Goal: Navigation & Orientation: Find specific page/section

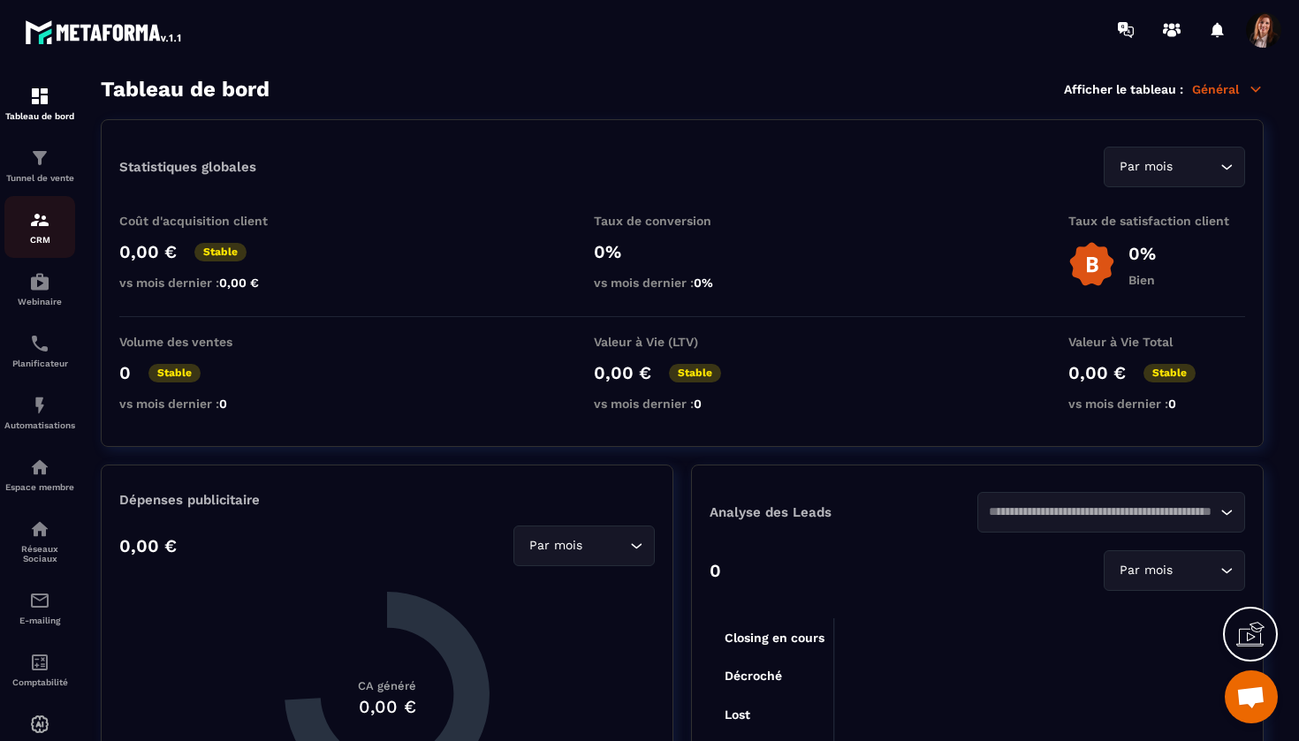
scroll to position [4894, 0]
click at [46, 220] on img at bounding box center [39, 219] width 21 height 21
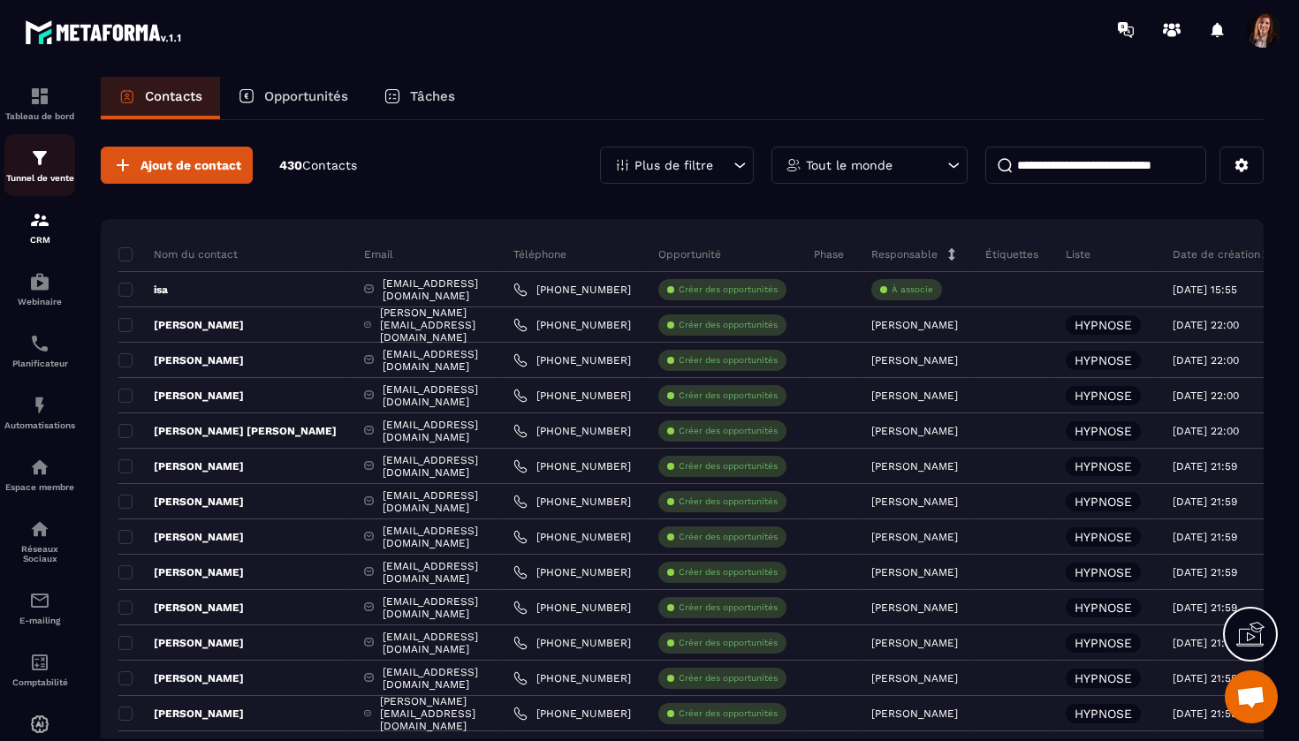
click at [48, 158] on img at bounding box center [39, 158] width 21 height 21
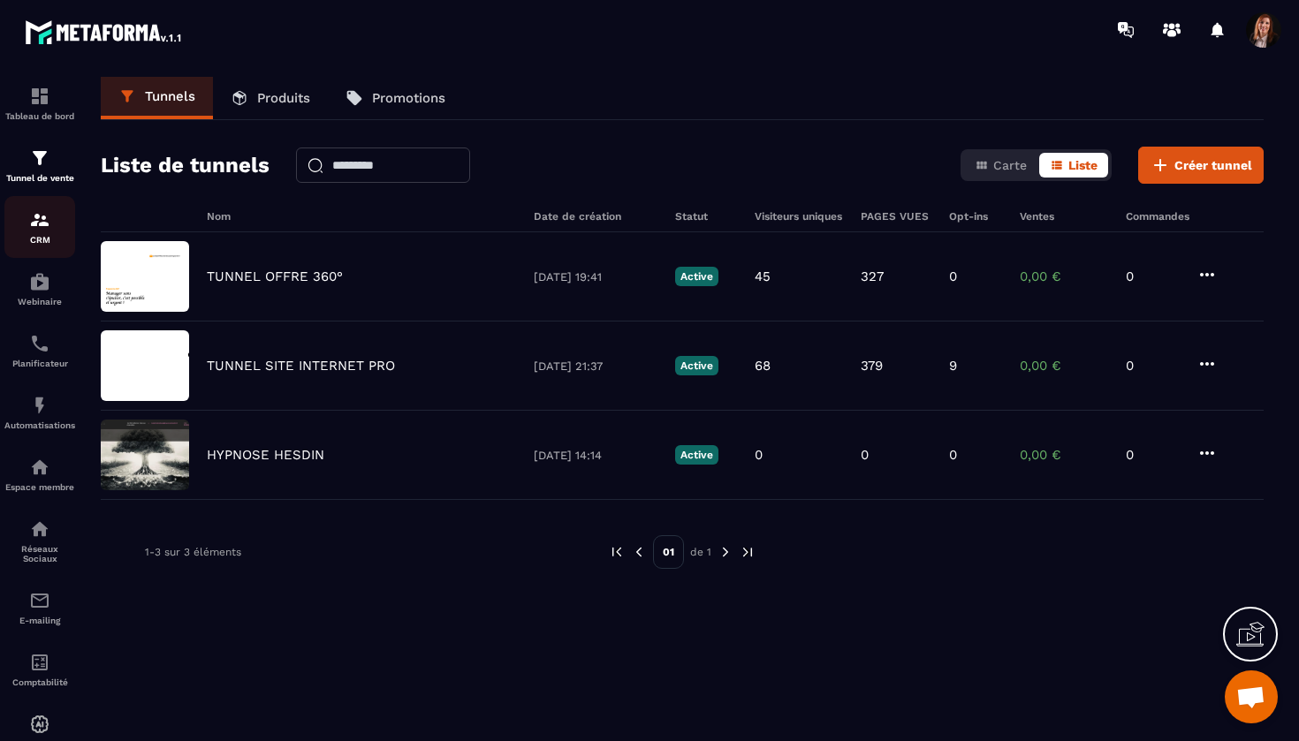
click at [44, 234] on div "CRM" at bounding box center [39, 226] width 71 height 35
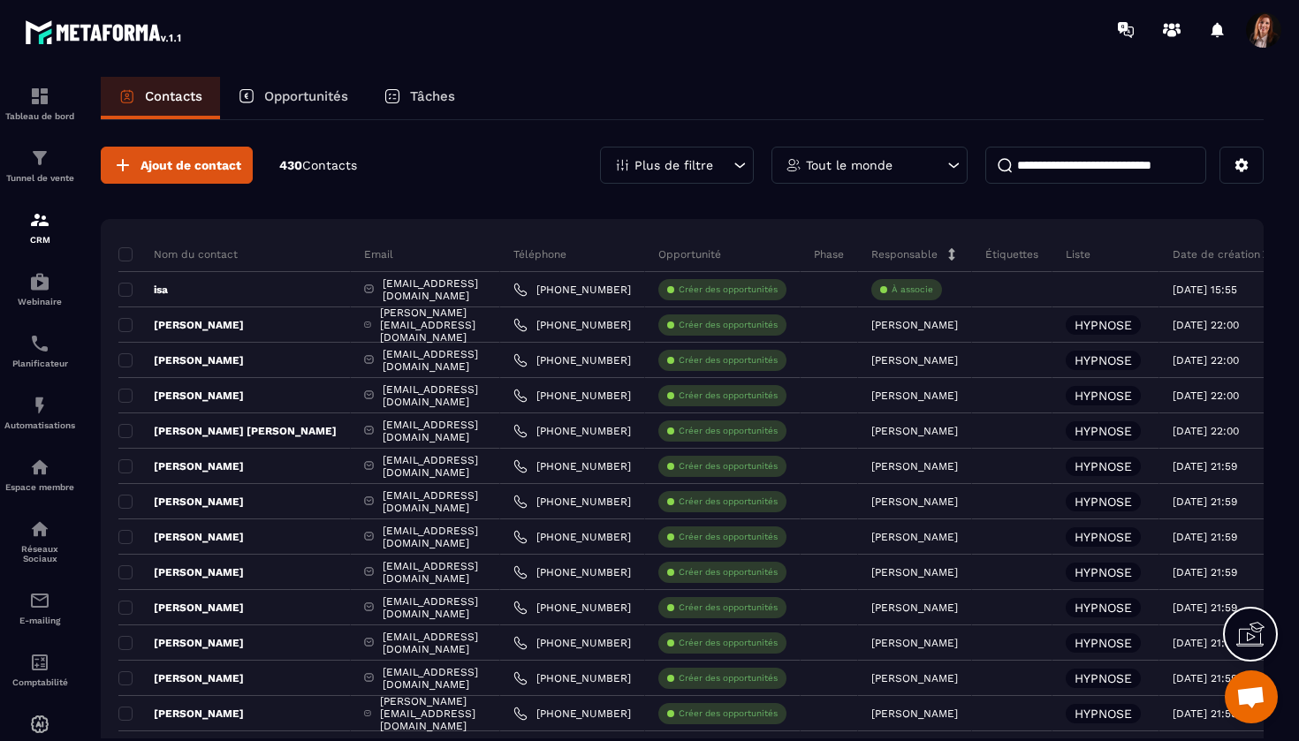
click at [694, 177] on div "Plus de filtre" at bounding box center [677, 165] width 154 height 37
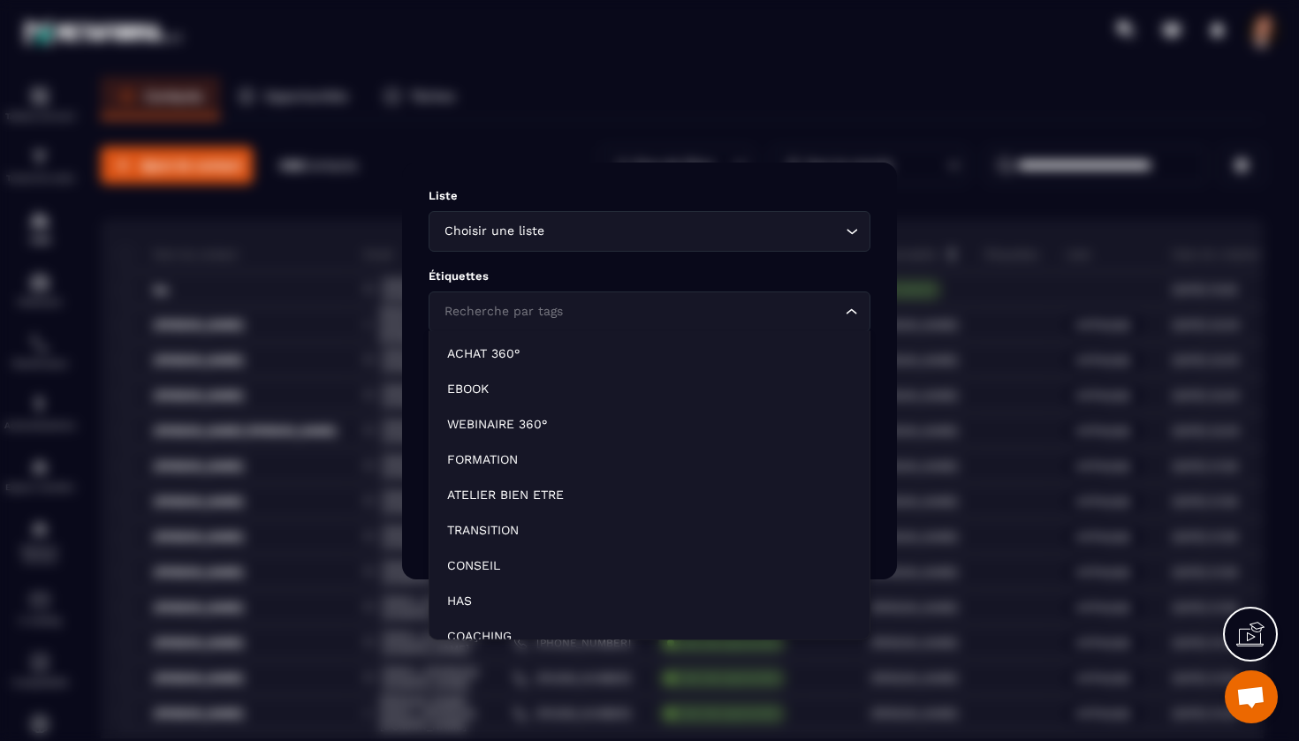
click at [484, 316] on div "Recherche par tags" at bounding box center [640, 311] width 405 height 19
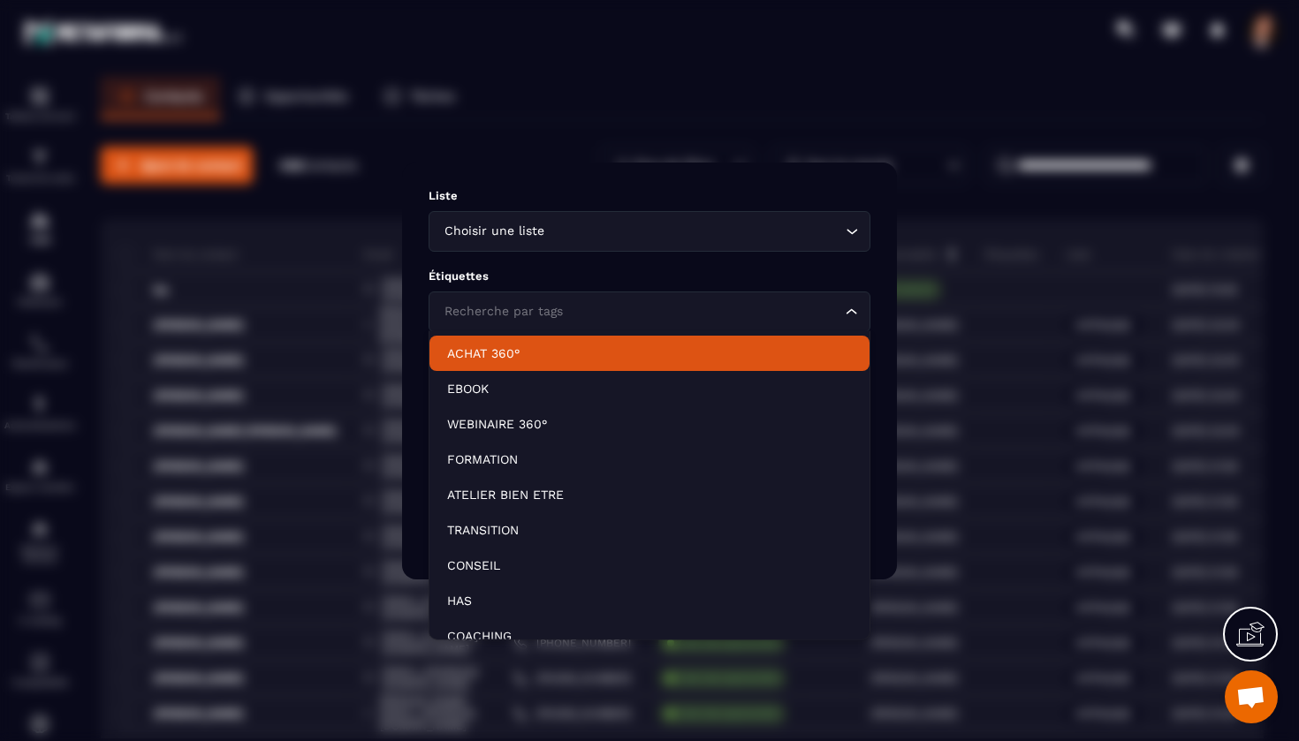
click at [464, 356] on p "ACHAT 360°" at bounding box center [649, 354] width 405 height 18
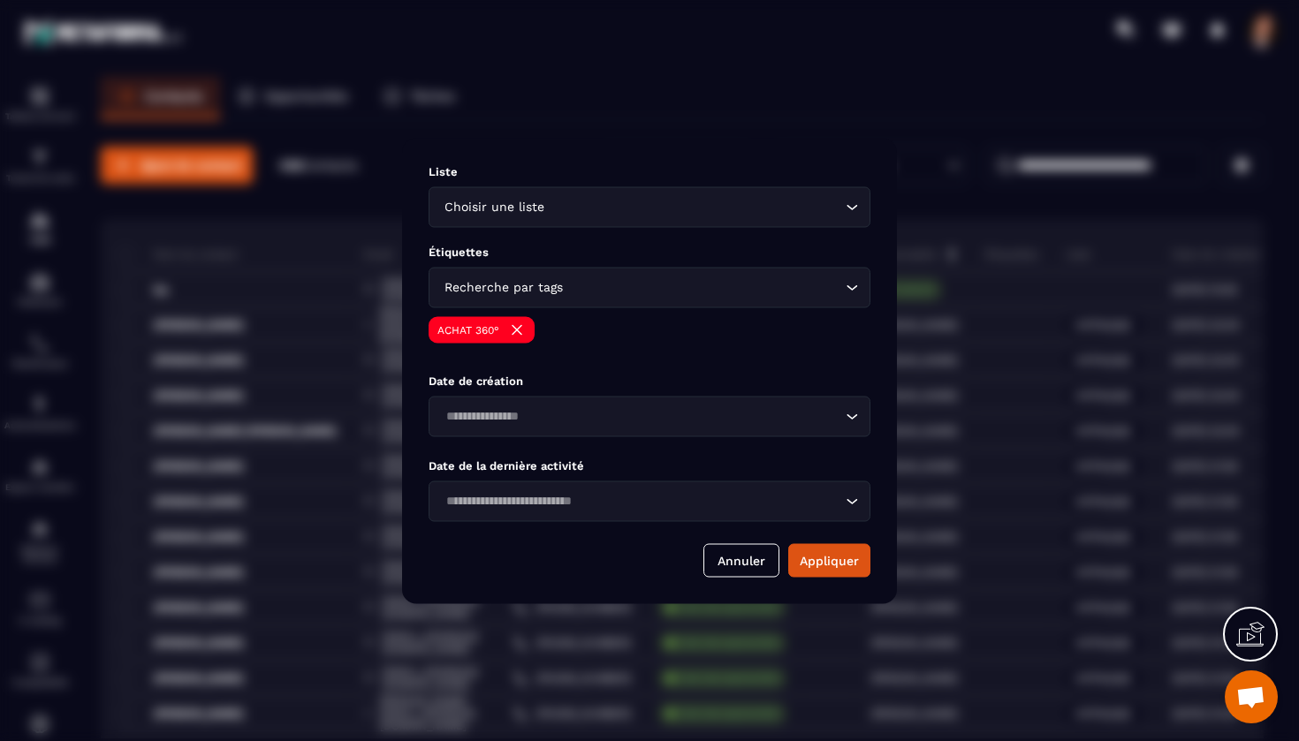
click at [517, 315] on div "Étiquettes Recherche par tags Loading... ACHAT 360°" at bounding box center [650, 300] width 442 height 111
click at [520, 289] on div "Recherche par tags" at bounding box center [640, 286] width 405 height 19
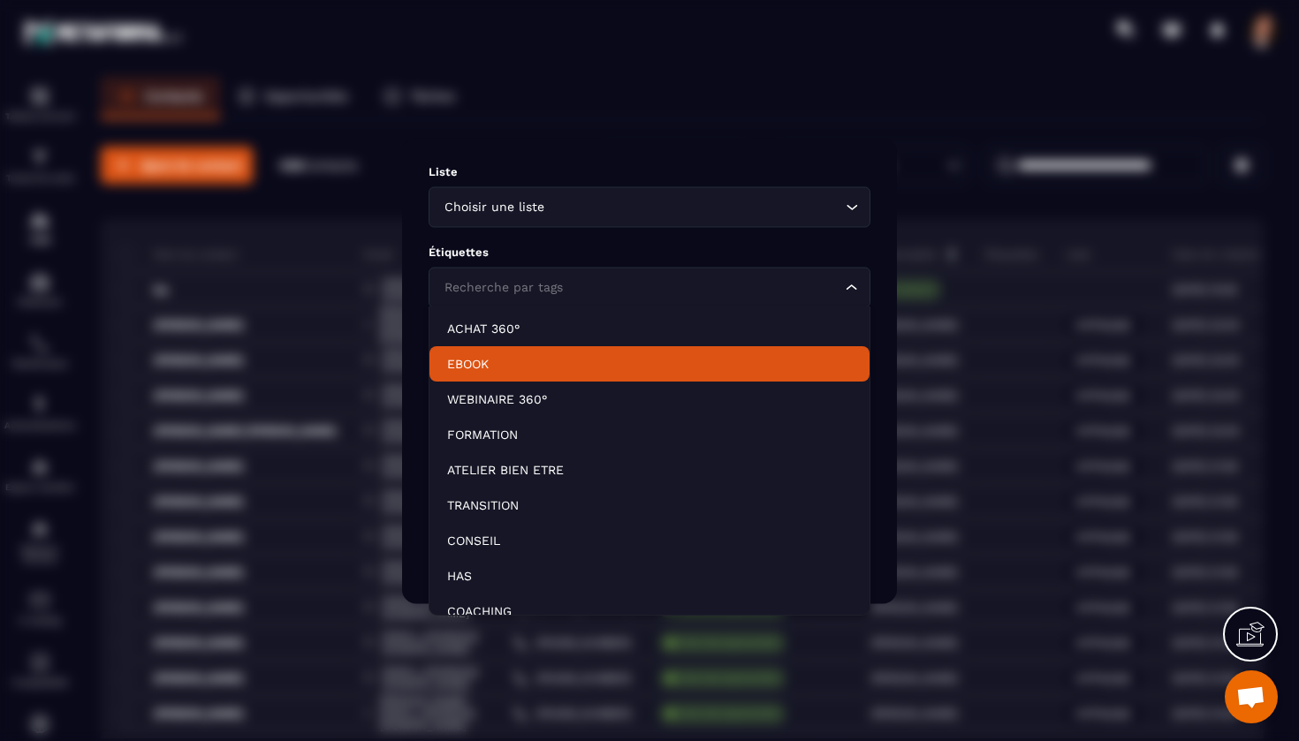
click at [489, 368] on p "EBOOK" at bounding box center [649, 364] width 405 height 18
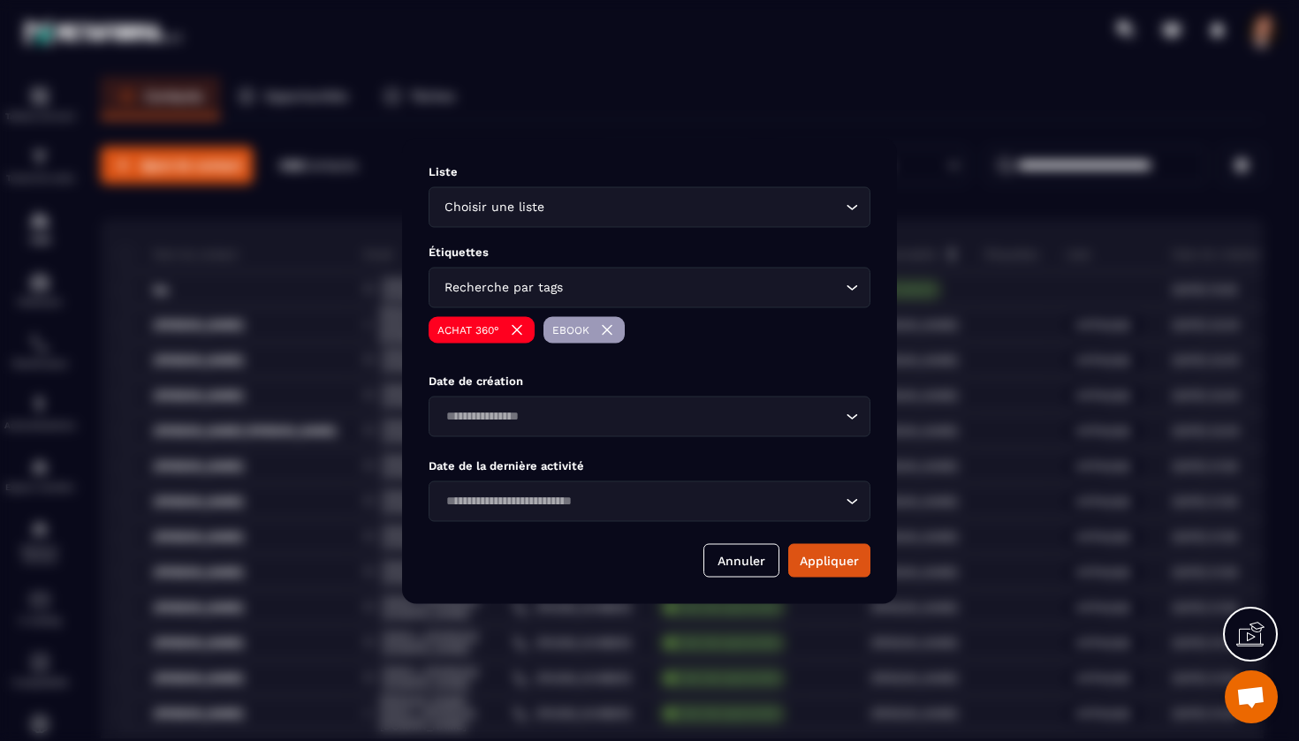
click at [553, 290] on div "Recherche par tags" at bounding box center [640, 286] width 405 height 19
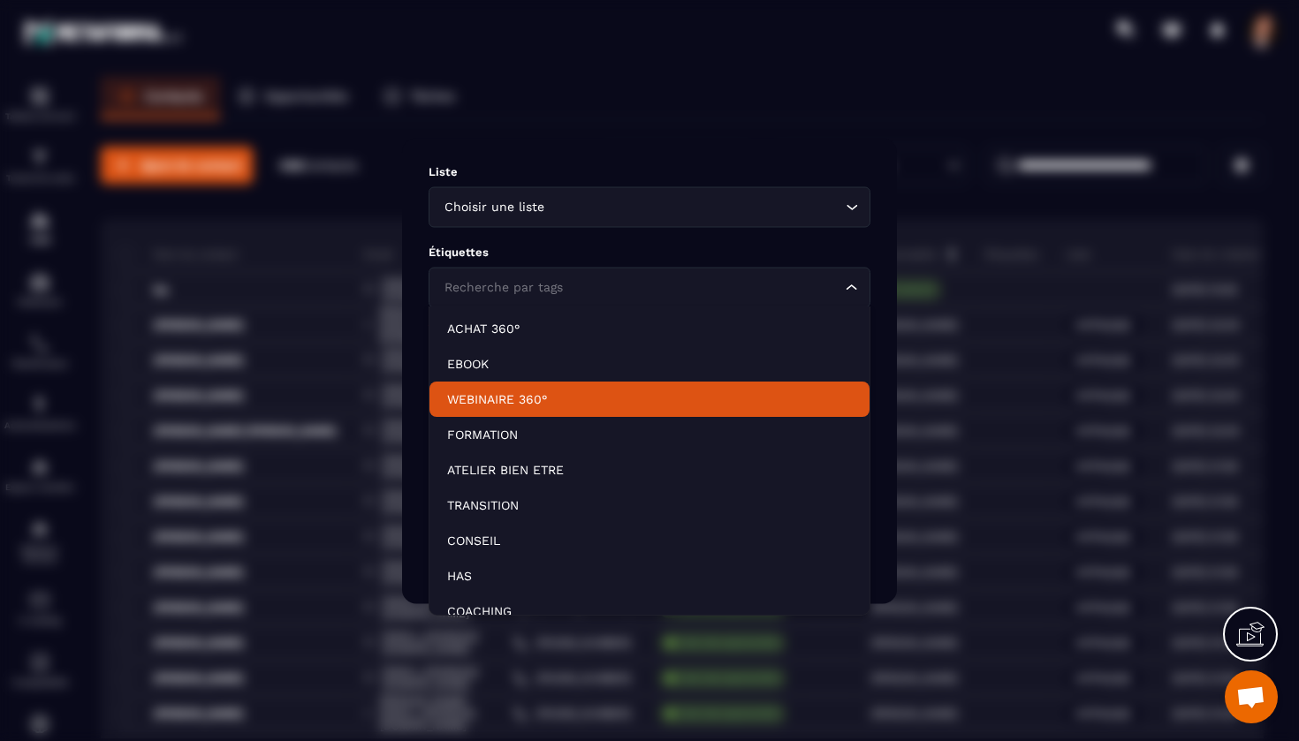
click at [506, 405] on p "WEBINAIRE 360°" at bounding box center [649, 400] width 405 height 18
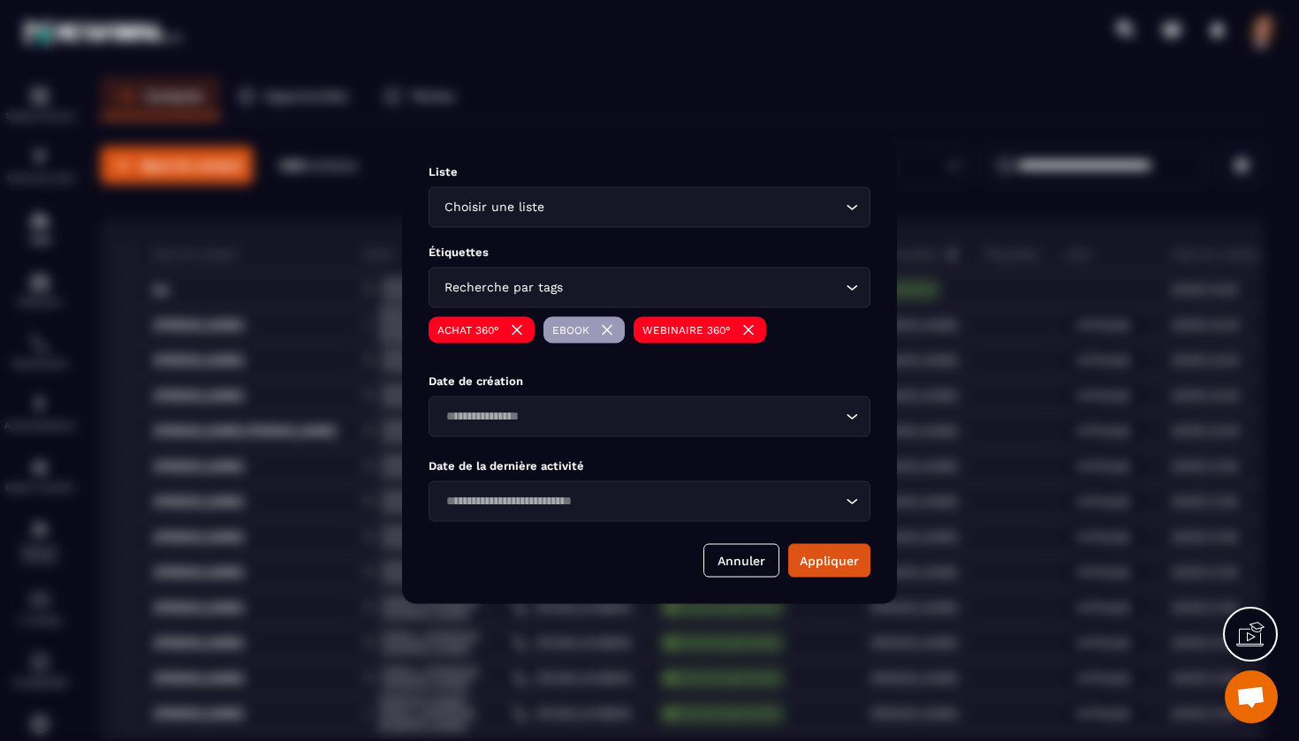
click at [529, 282] on div "Recherche par tags" at bounding box center [640, 286] width 405 height 19
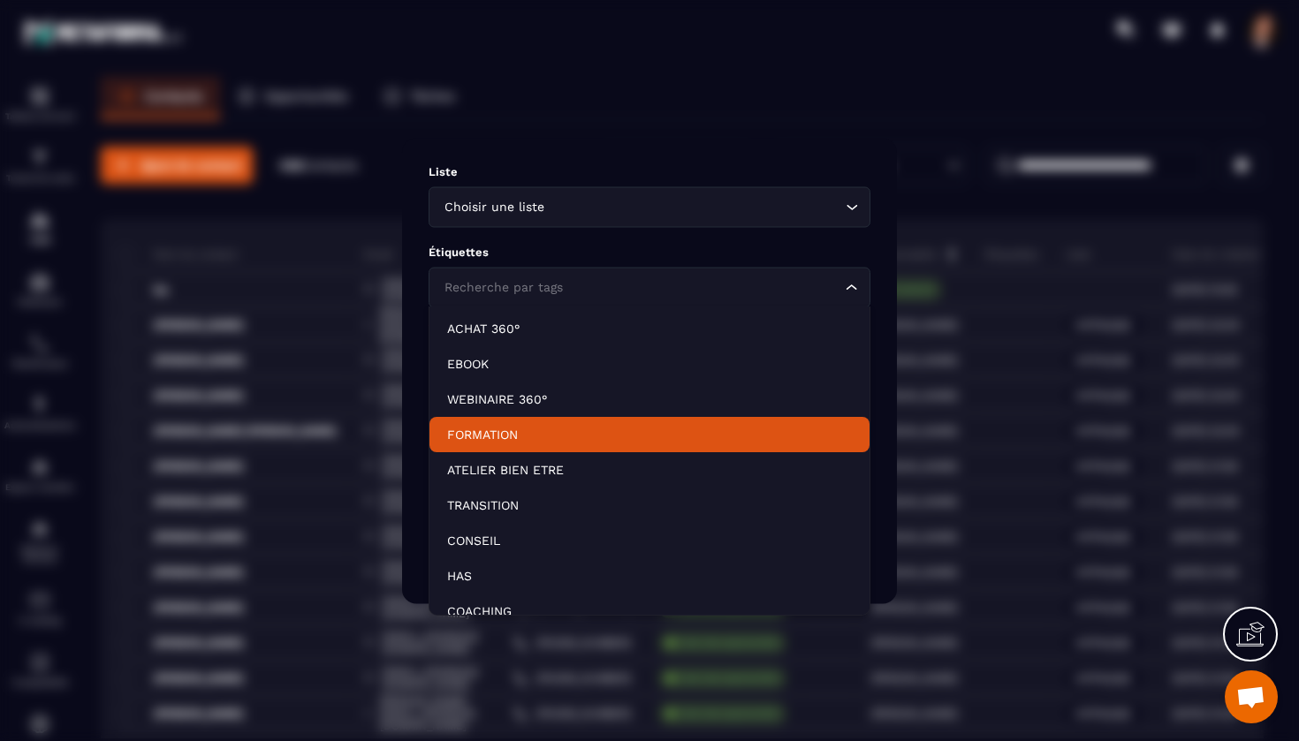
click at [484, 438] on p "FORMATION" at bounding box center [649, 435] width 405 height 18
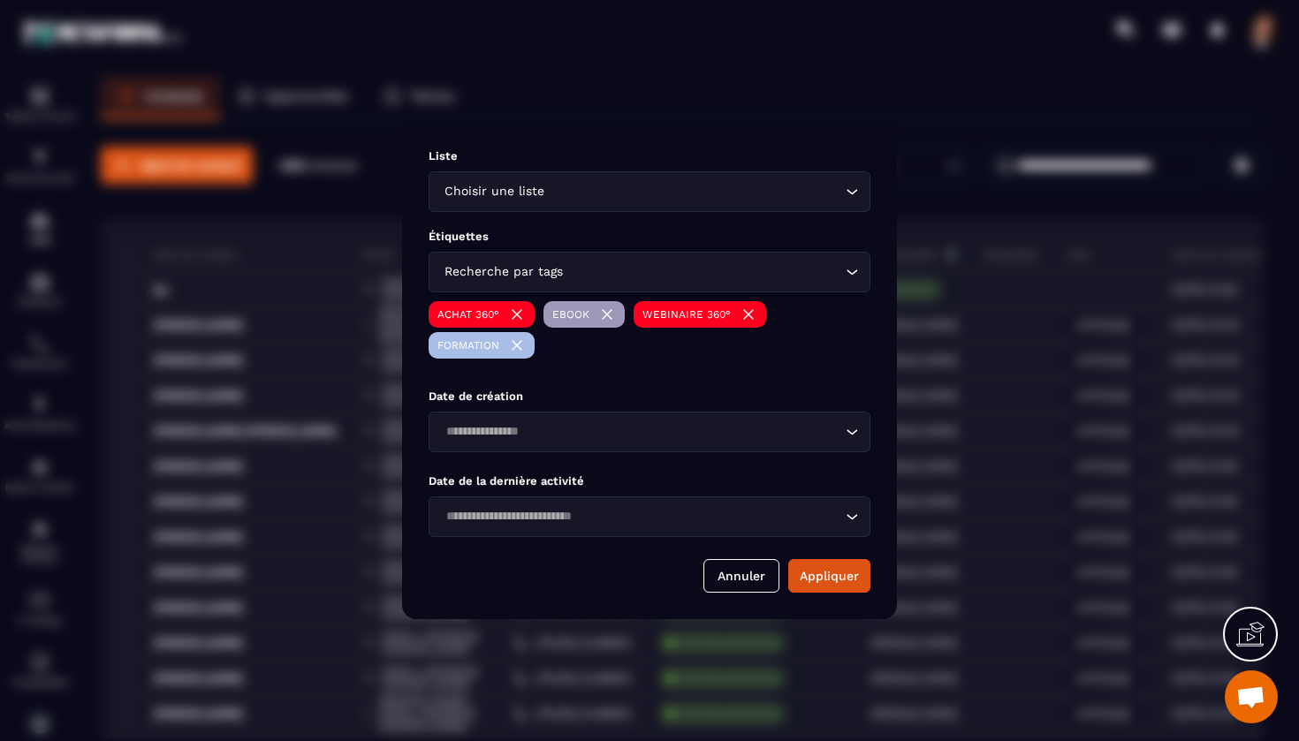
click at [527, 266] on div "Recherche par tags" at bounding box center [640, 271] width 405 height 19
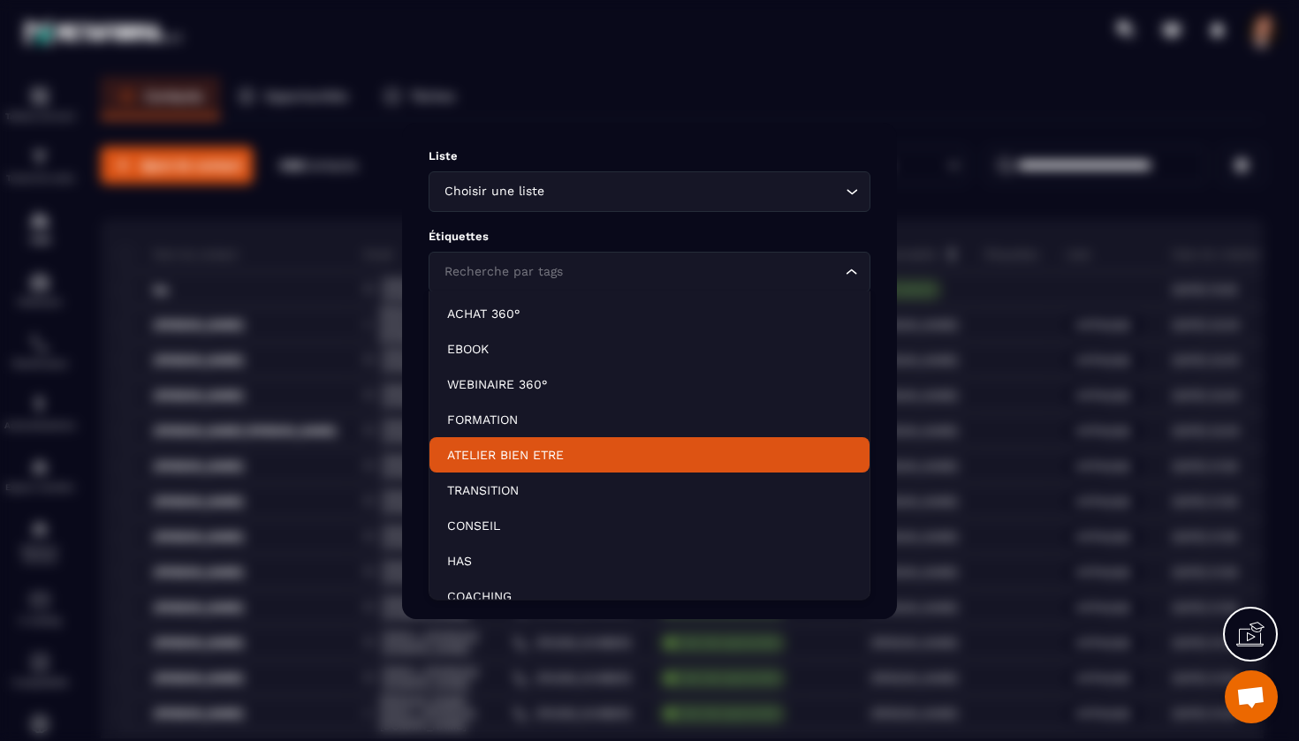
click at [509, 453] on p "ATELIER BIEN ETRE" at bounding box center [649, 455] width 405 height 18
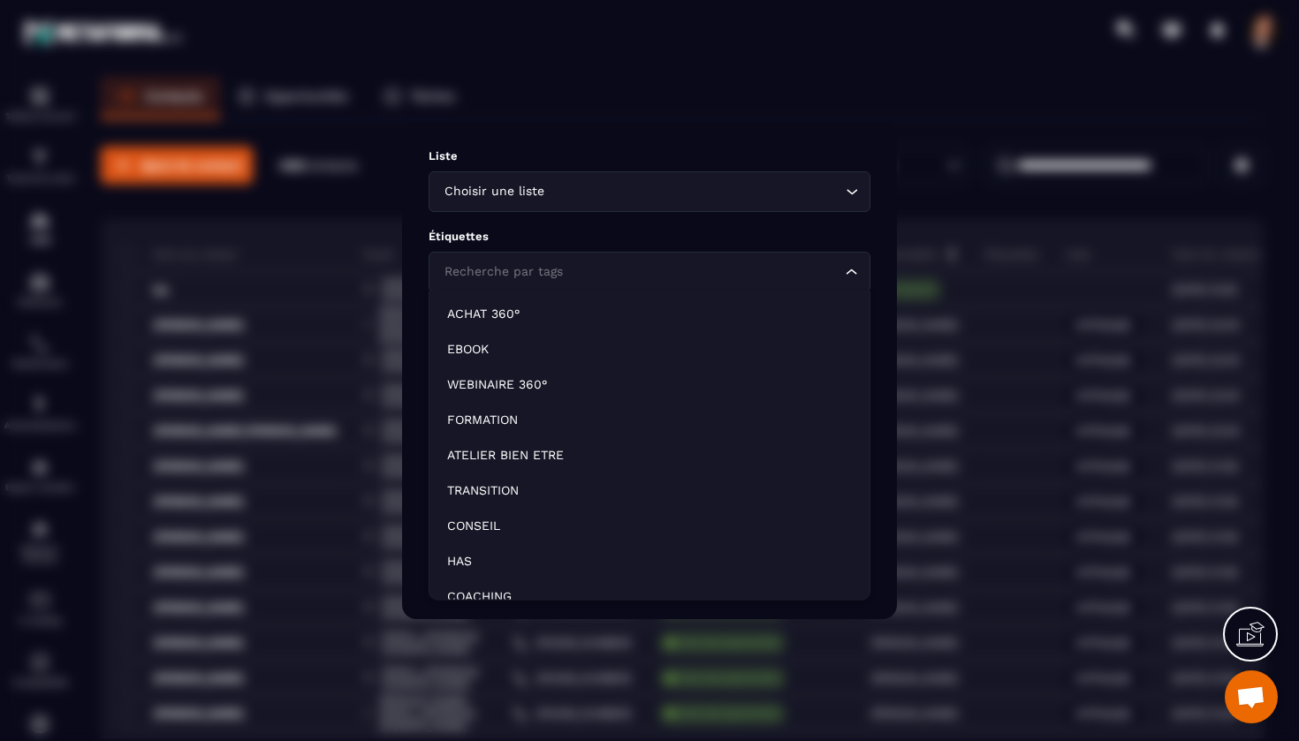
click at [522, 272] on div "Recherche par tags" at bounding box center [640, 271] width 405 height 19
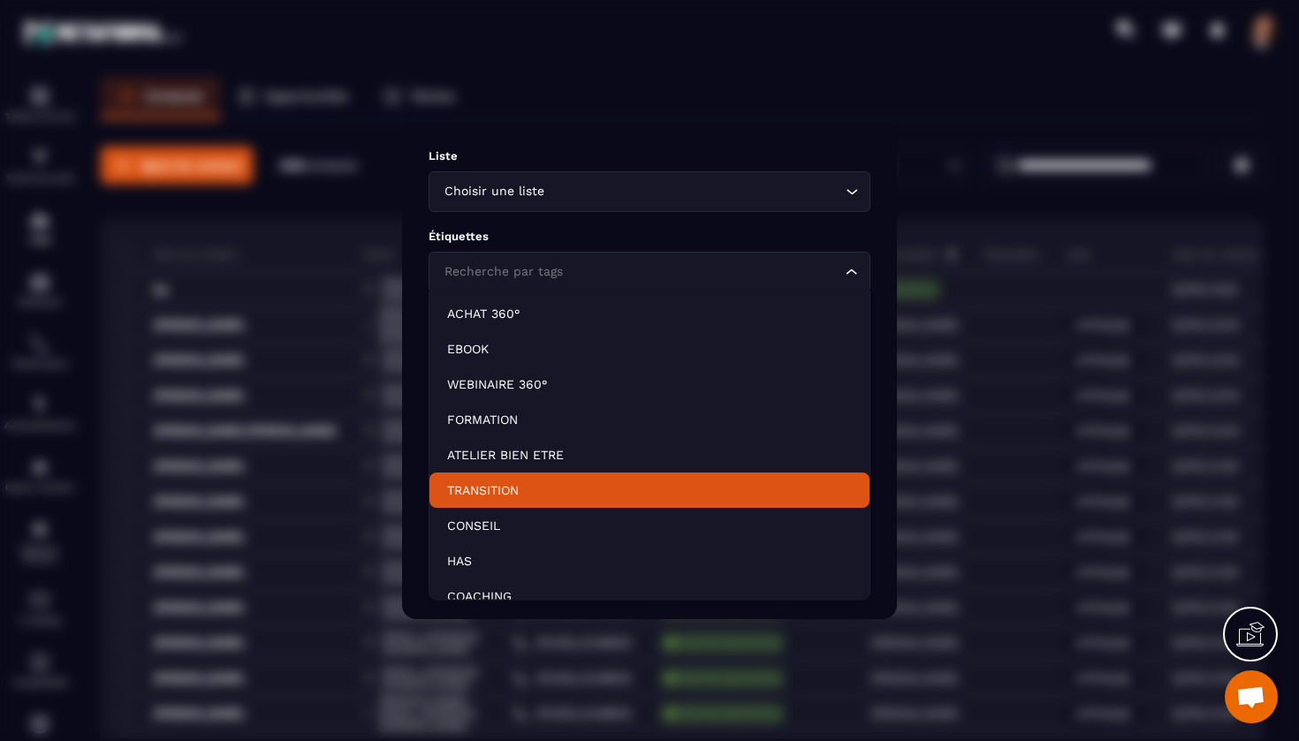
click at [495, 492] on p "TRANSITION" at bounding box center [649, 491] width 405 height 18
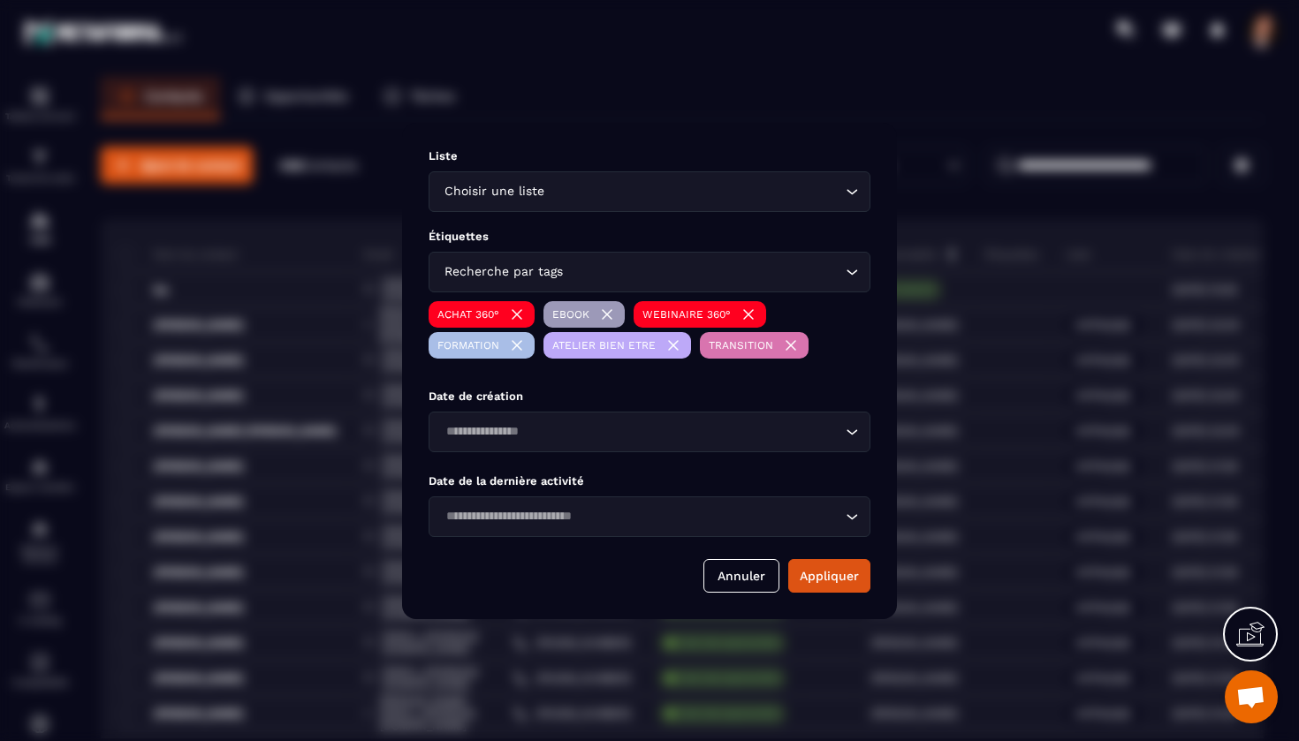
click at [525, 271] on div "Recherche par tags" at bounding box center [640, 271] width 405 height 19
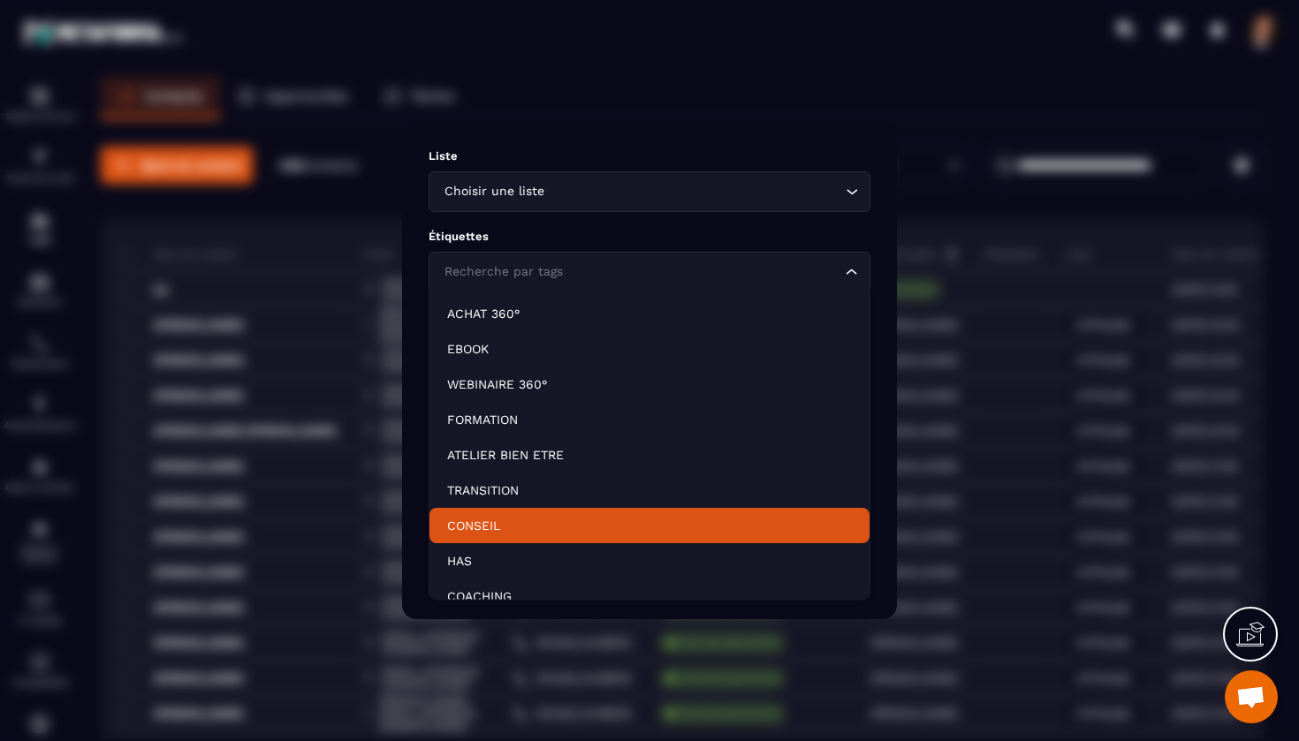
click at [478, 525] on p "CONSEIL" at bounding box center [649, 526] width 405 height 18
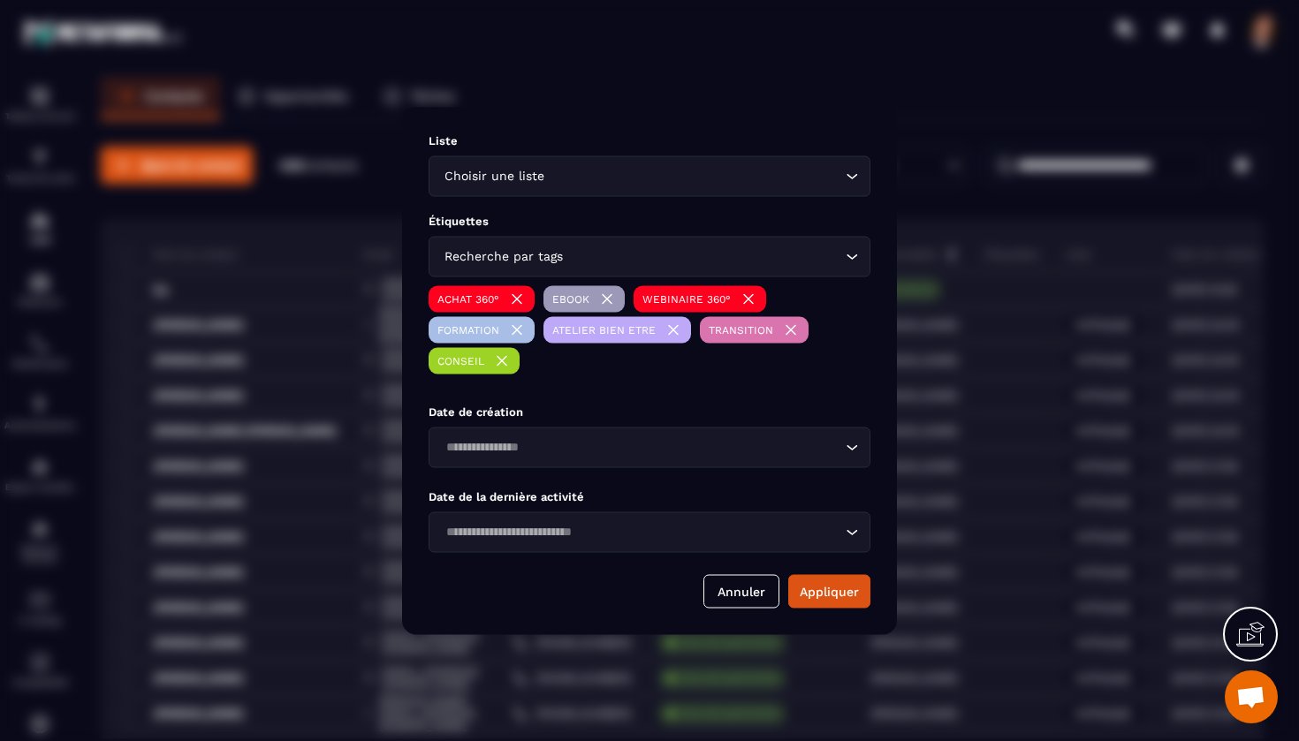
click at [534, 252] on div "Recherche par tags" at bounding box center [640, 256] width 405 height 19
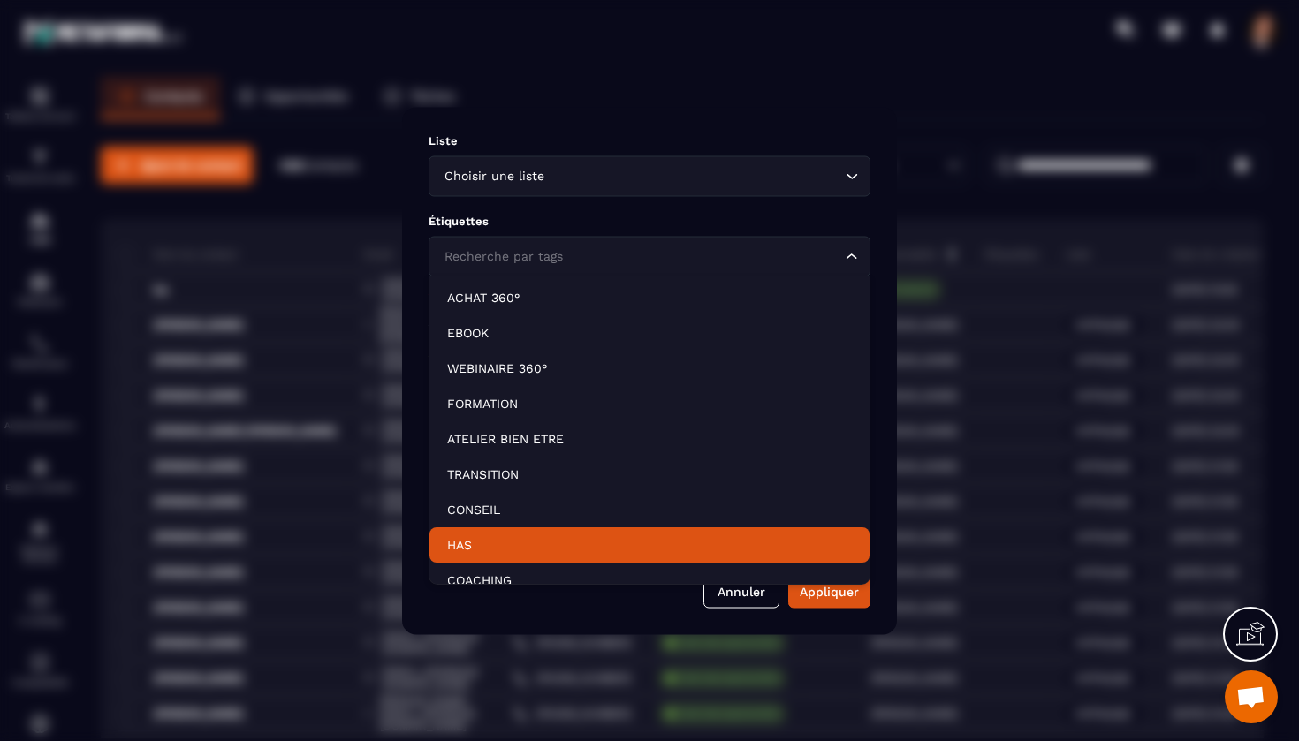
click at [467, 542] on p "HAS" at bounding box center [649, 545] width 405 height 18
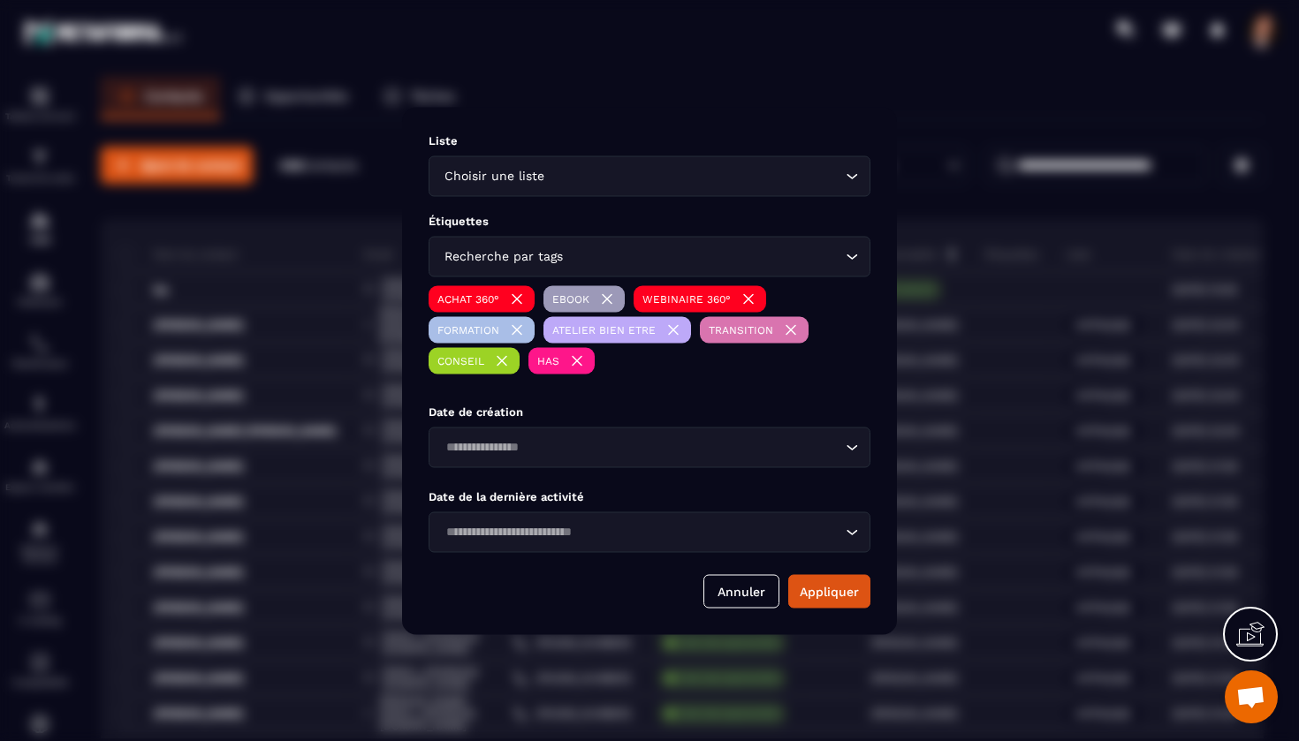
click at [531, 262] on div "Recherche par tags" at bounding box center [640, 256] width 405 height 19
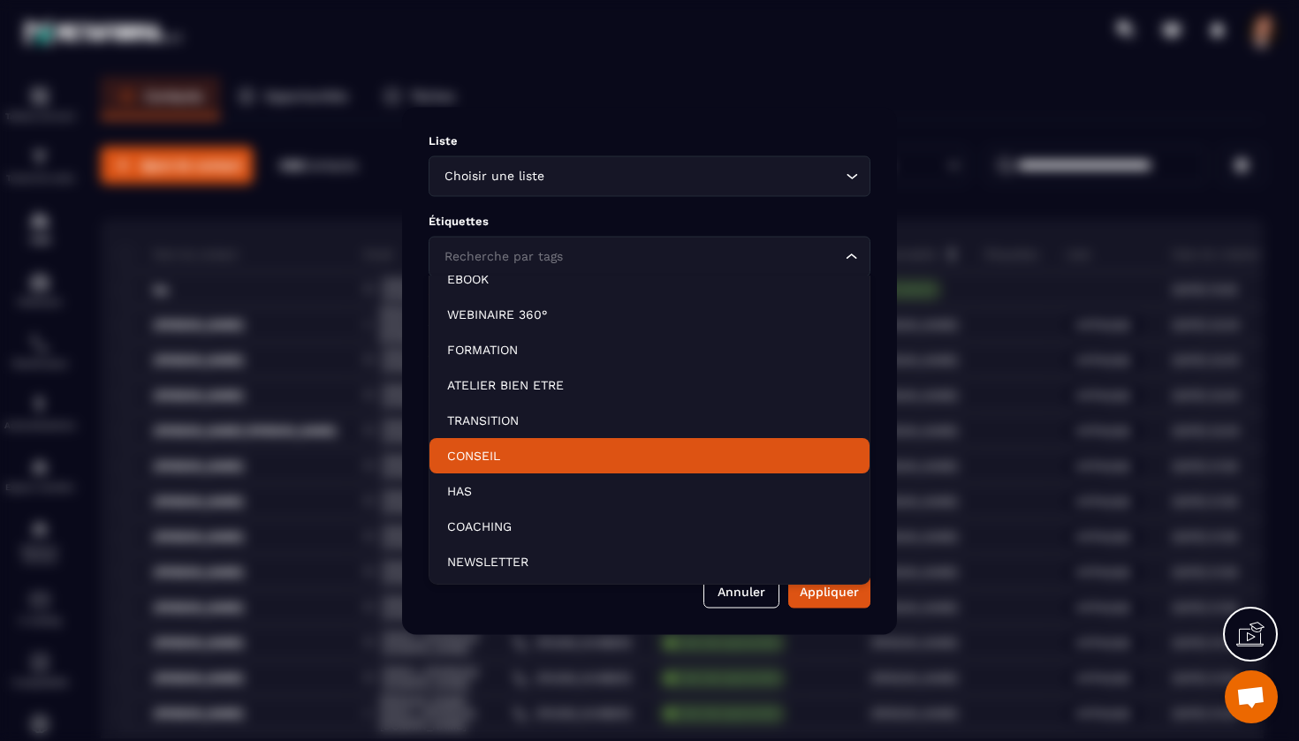
scroll to position [54, 0]
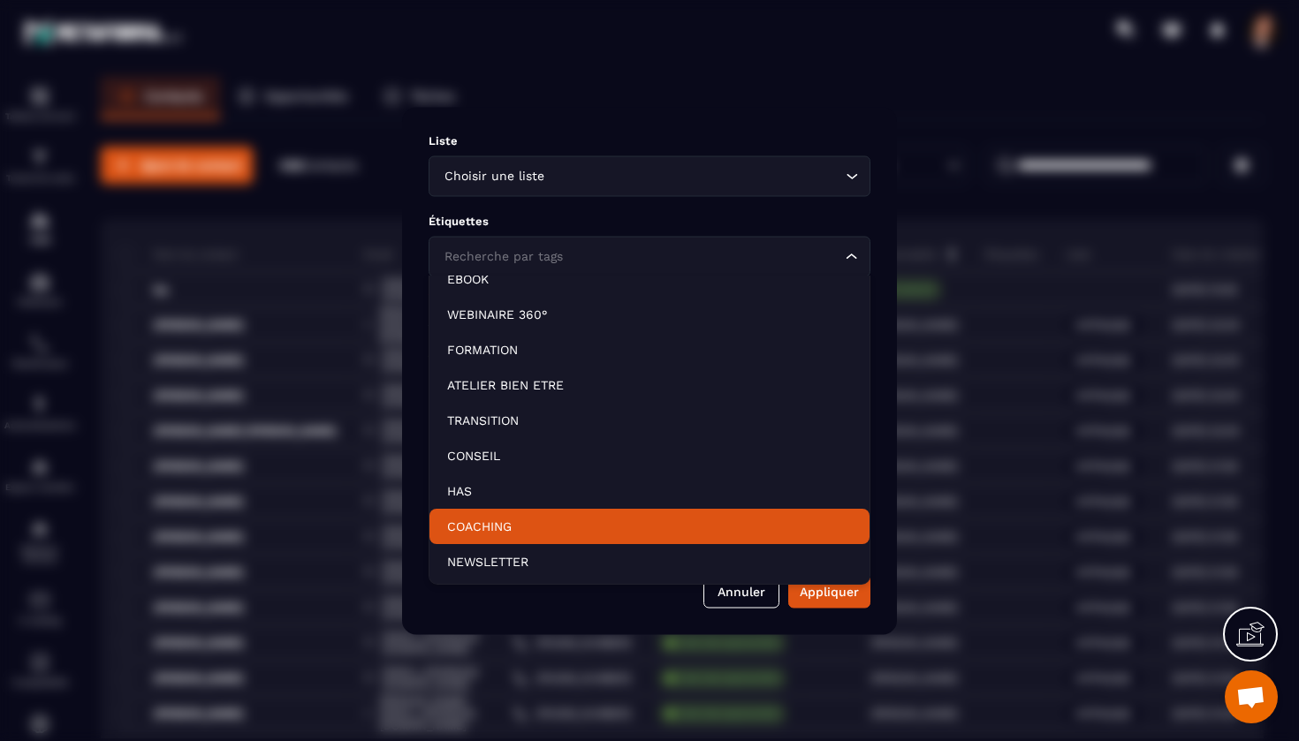
click at [494, 525] on p "COACHING" at bounding box center [649, 527] width 405 height 18
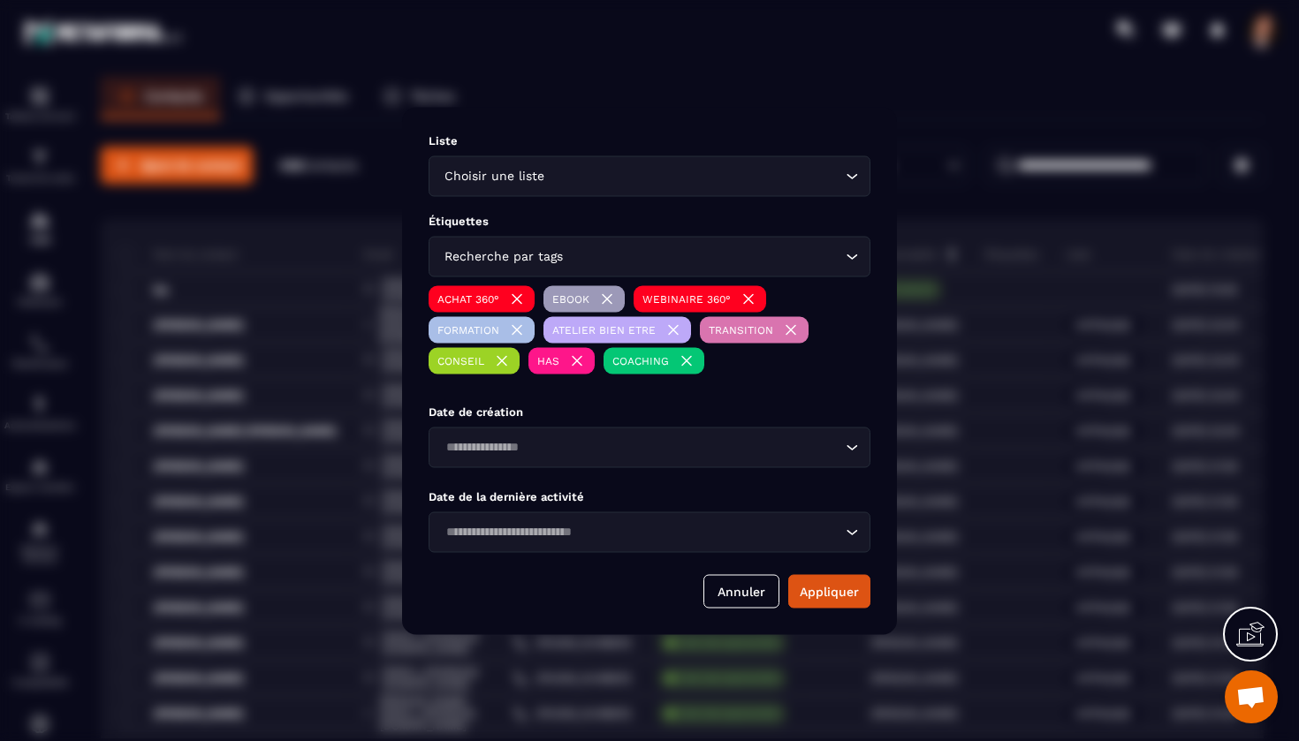
click at [553, 262] on div "Recherche par tags" at bounding box center [640, 256] width 405 height 19
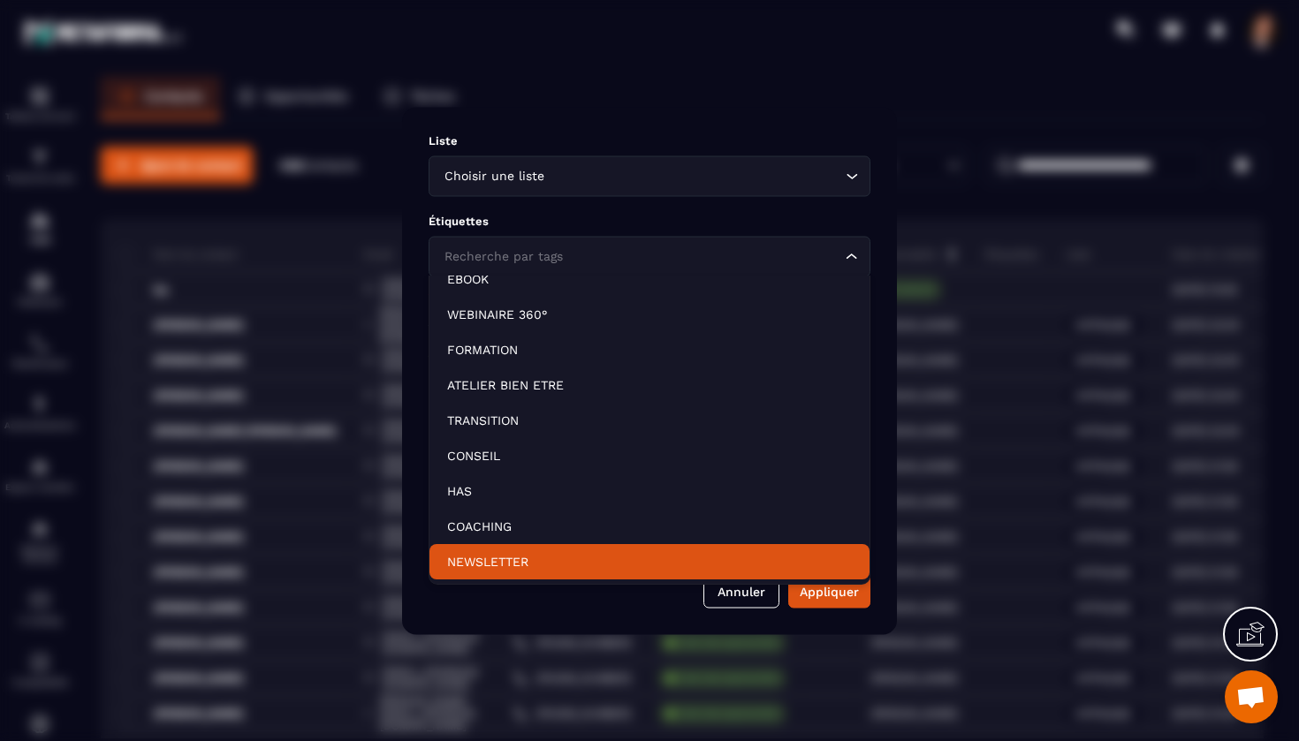
click at [483, 570] on p "NEWSLETTER" at bounding box center [649, 562] width 405 height 18
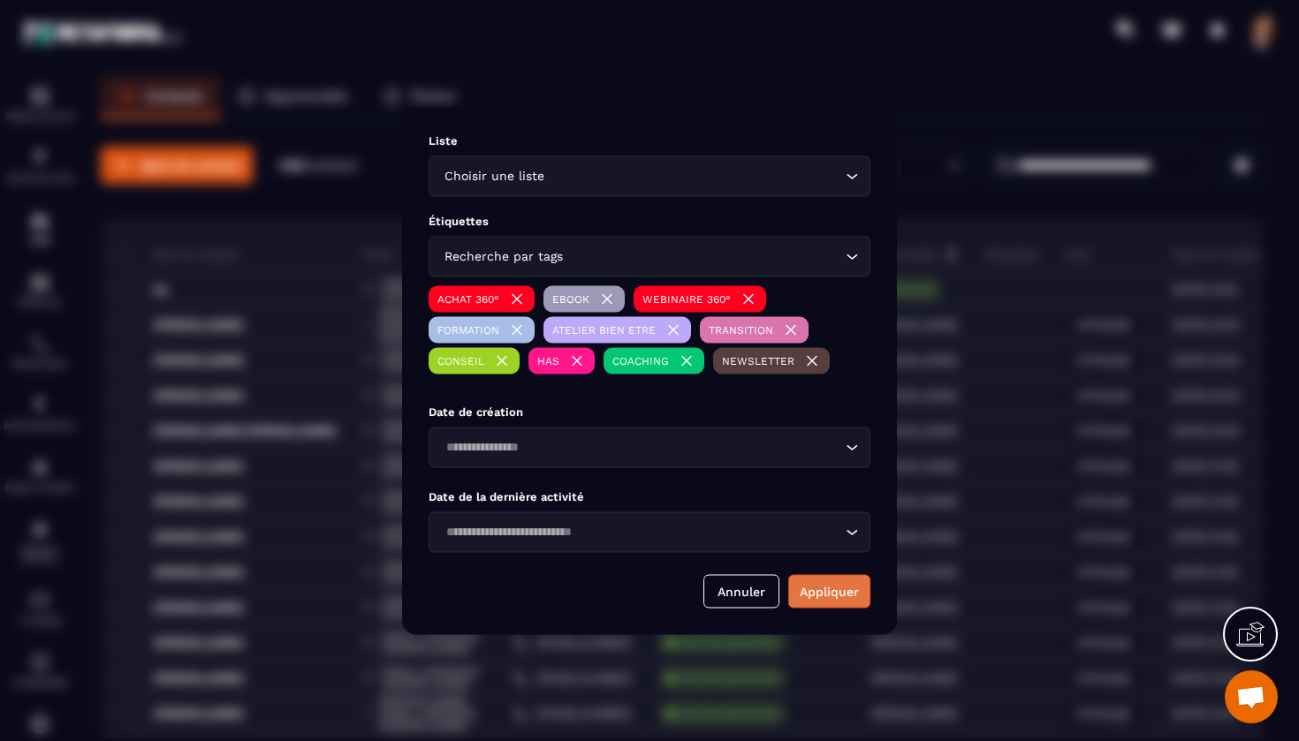
click at [816, 589] on button "Appliquer" at bounding box center [829, 591] width 82 height 34
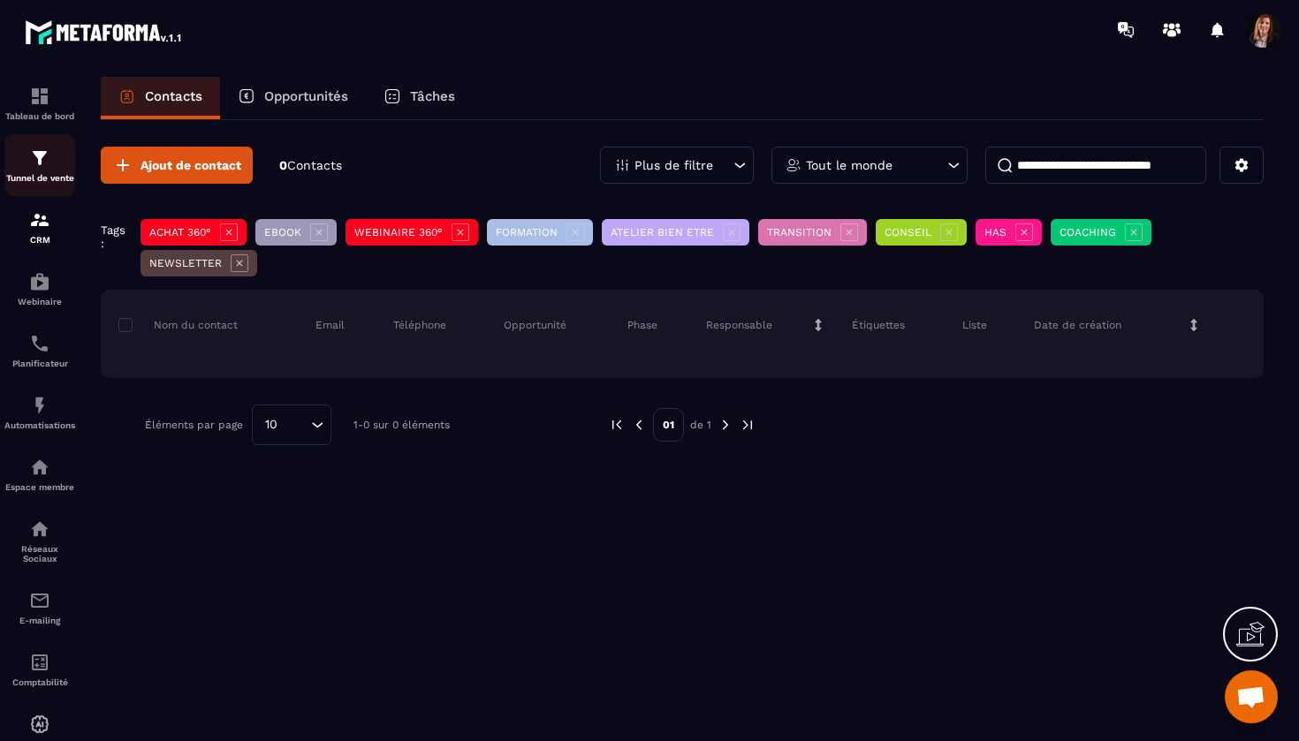
click at [43, 158] on img at bounding box center [39, 158] width 21 height 21
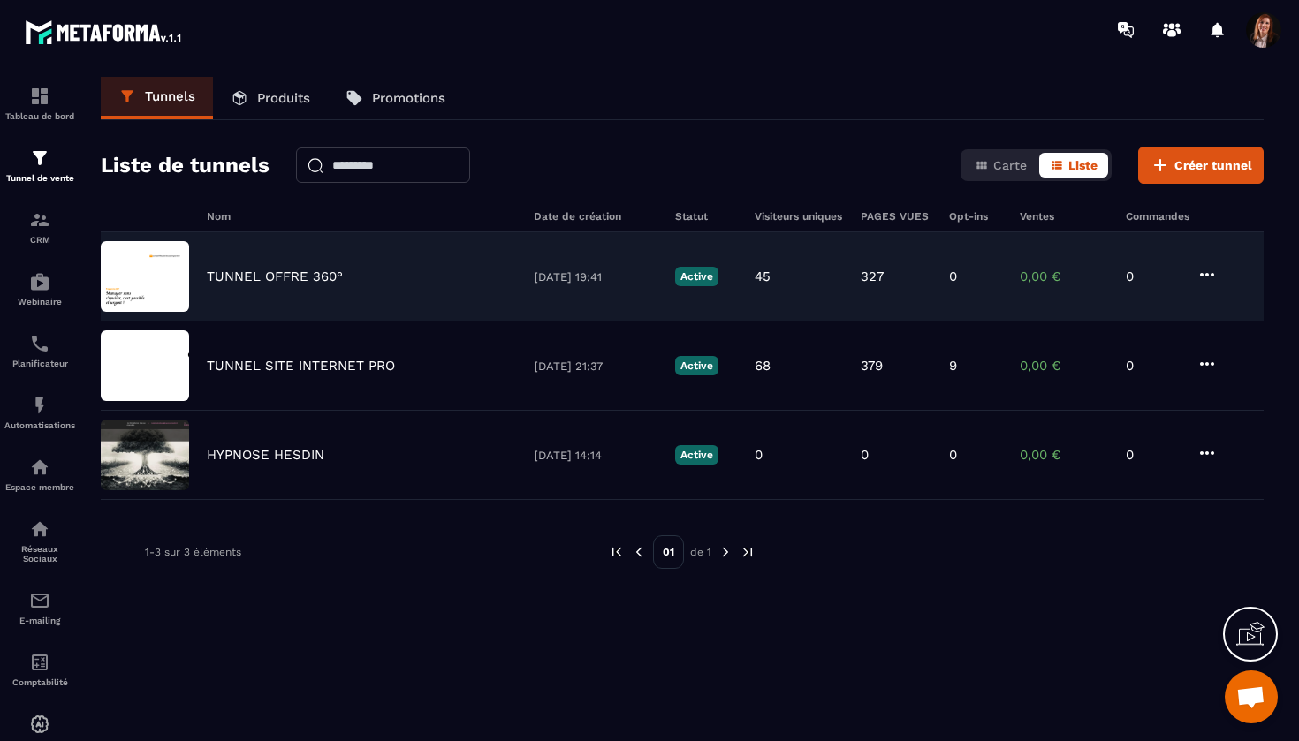
click at [293, 274] on p "TUNNEL OFFRE 360°" at bounding box center [275, 277] width 136 height 16
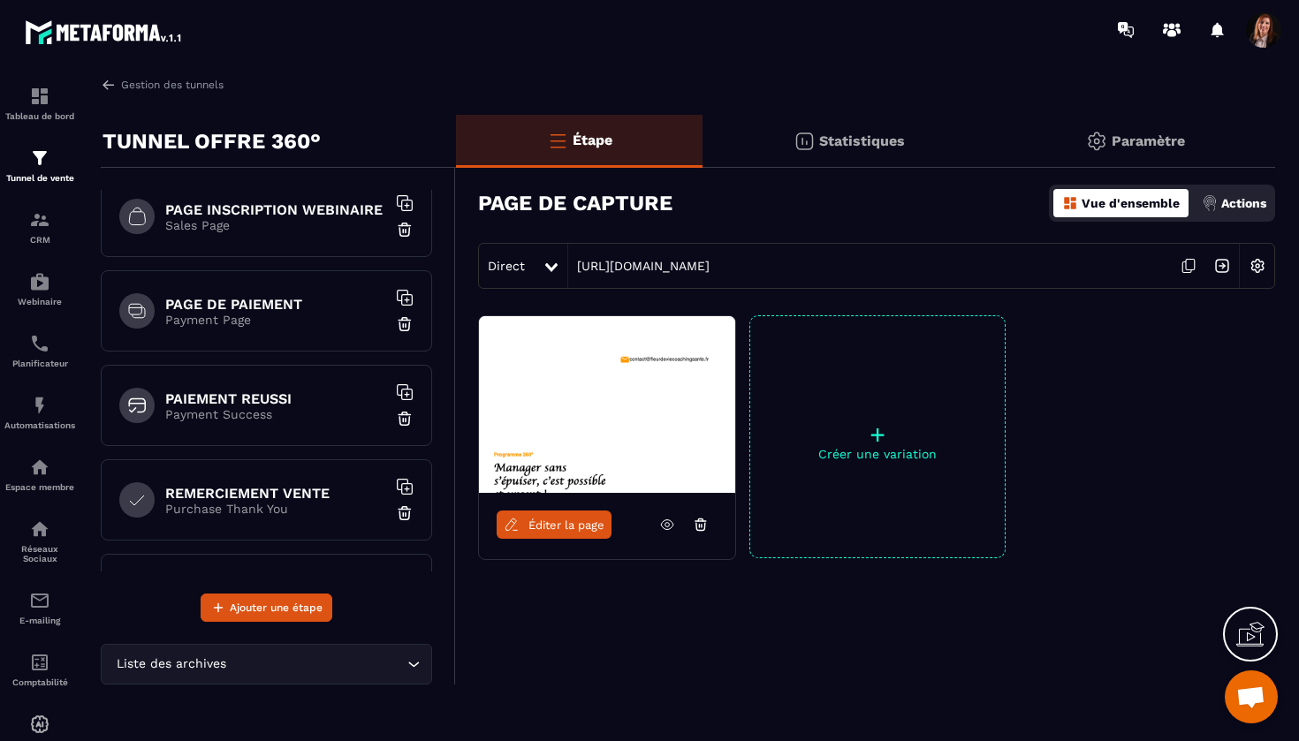
scroll to position [27, 0]
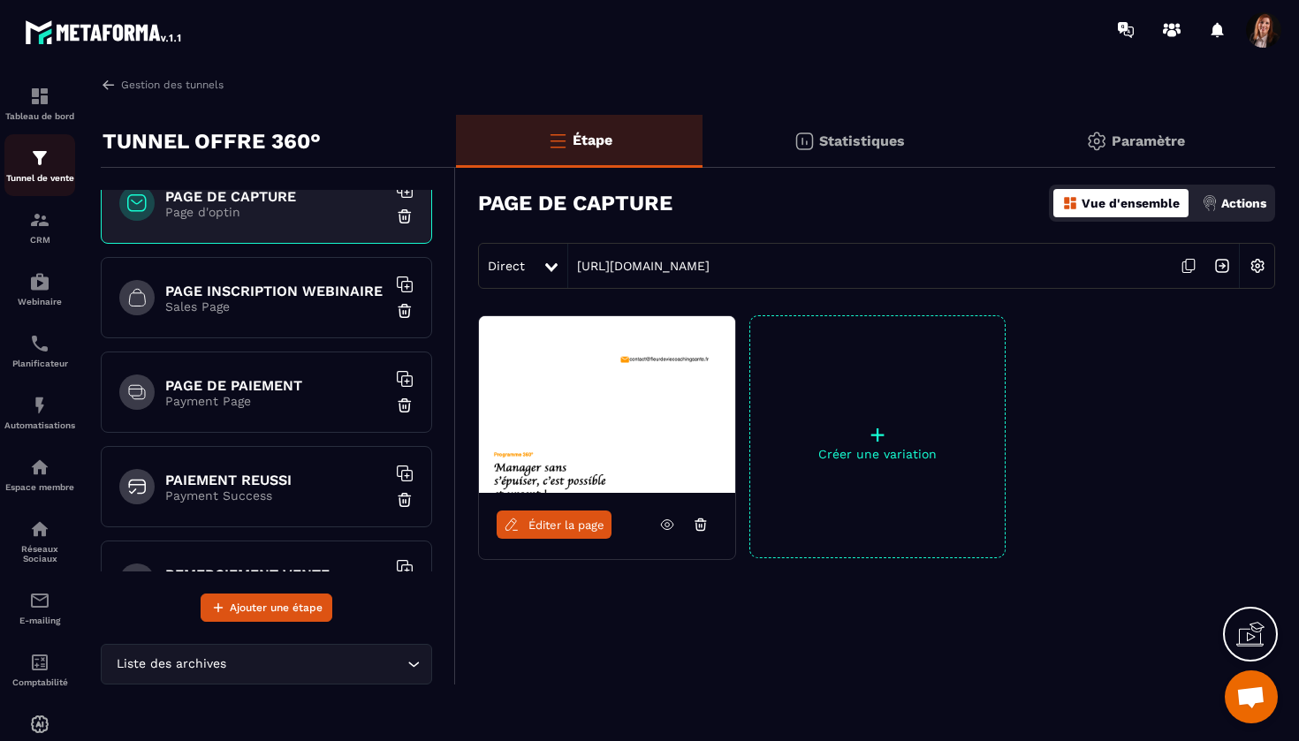
click at [38, 170] on div "Tunnel de vente" at bounding box center [39, 165] width 71 height 35
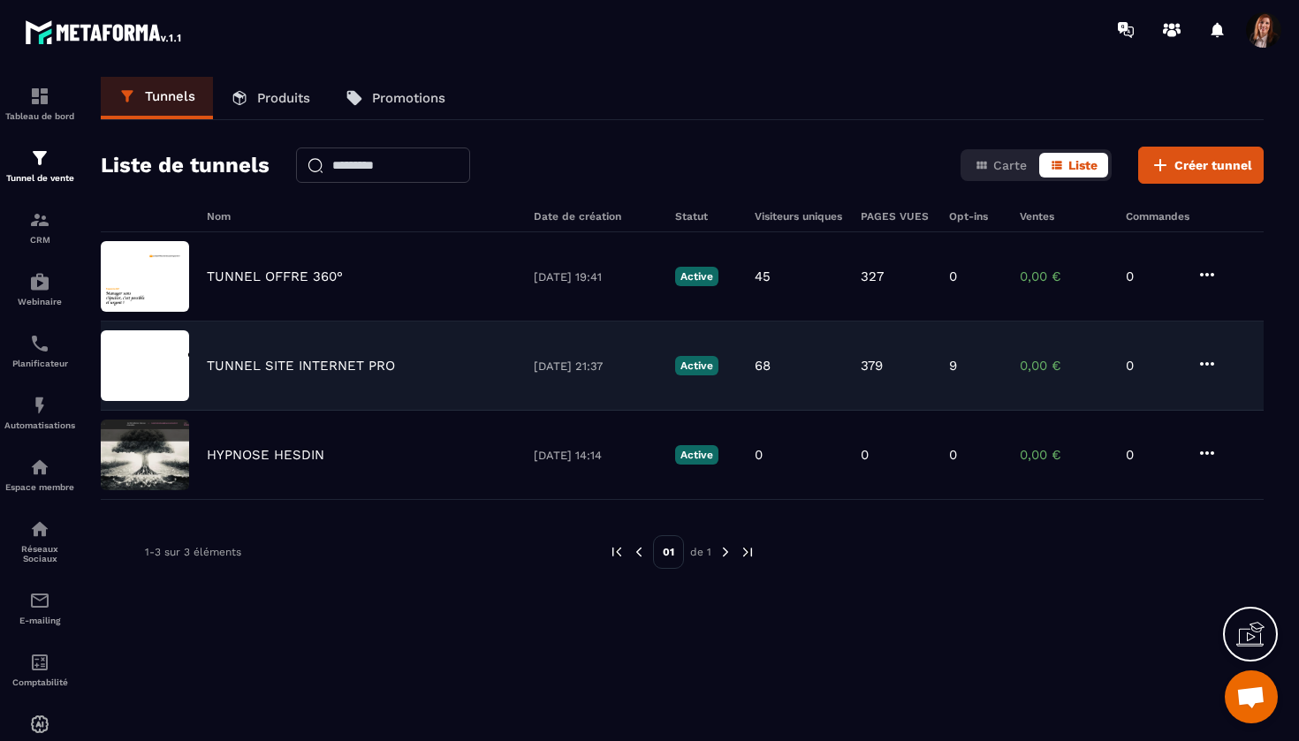
click at [231, 370] on p "TUNNEL SITE INTERNET PRO" at bounding box center [301, 366] width 188 height 16
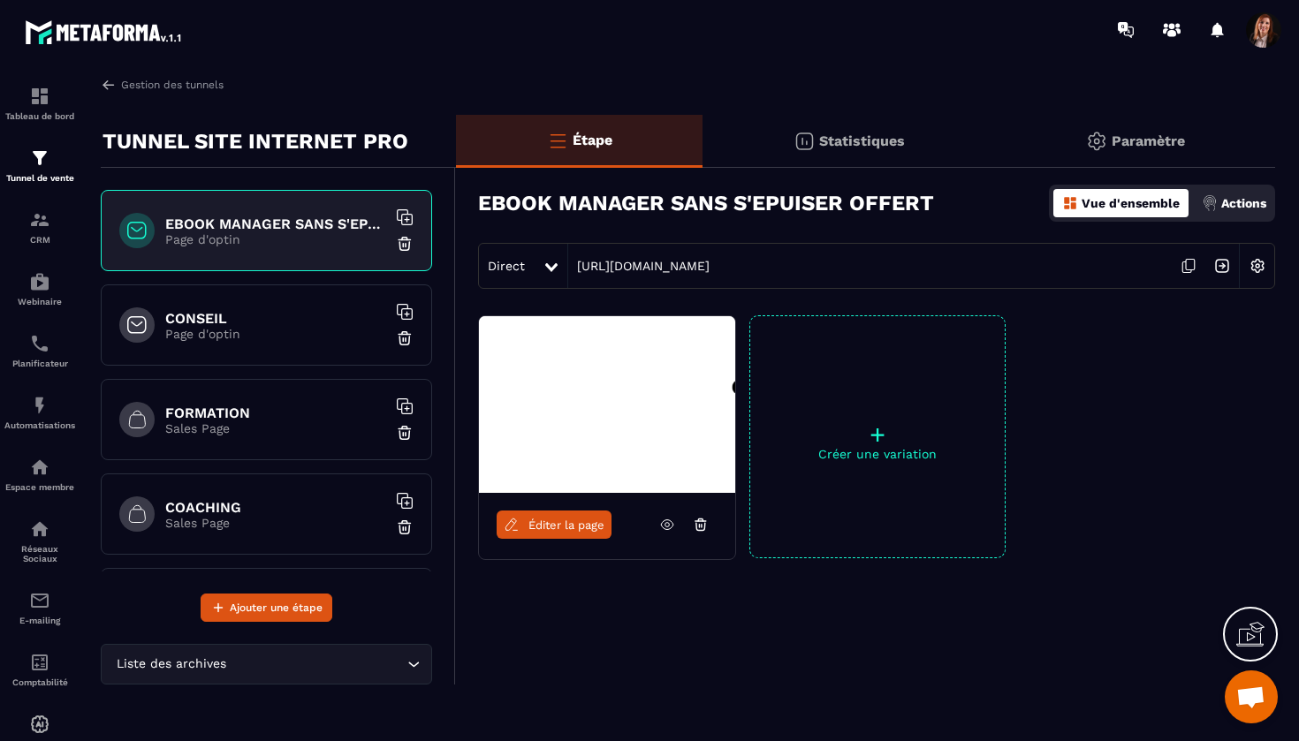
click at [559, 520] on span "Éditer la page" at bounding box center [566, 525] width 76 height 13
